Goal: Task Accomplishment & Management: Use online tool/utility

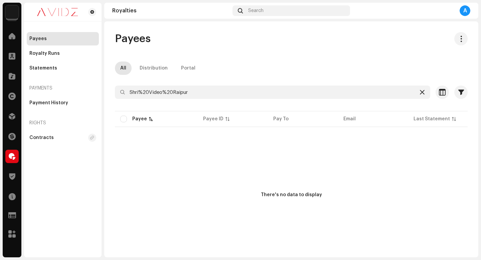
click at [420, 94] on icon at bounding box center [422, 92] width 5 height 5
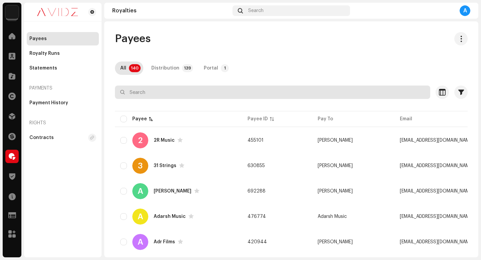
click at [396, 91] on input "text" at bounding box center [272, 92] width 315 height 13
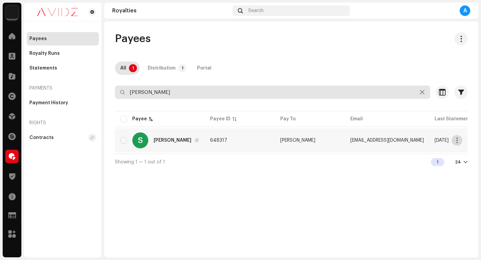
type input "[PERSON_NAME]"
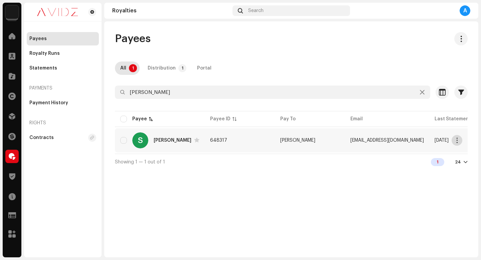
click at [457, 139] on span "button" at bounding box center [457, 140] width 5 height 5
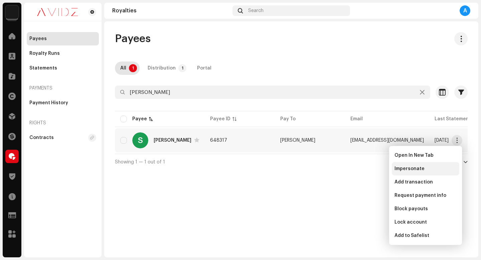
click at [433, 171] on div "Impersonate" at bounding box center [426, 168] width 62 height 5
